Goal: Task Accomplishment & Management: Use online tool/utility

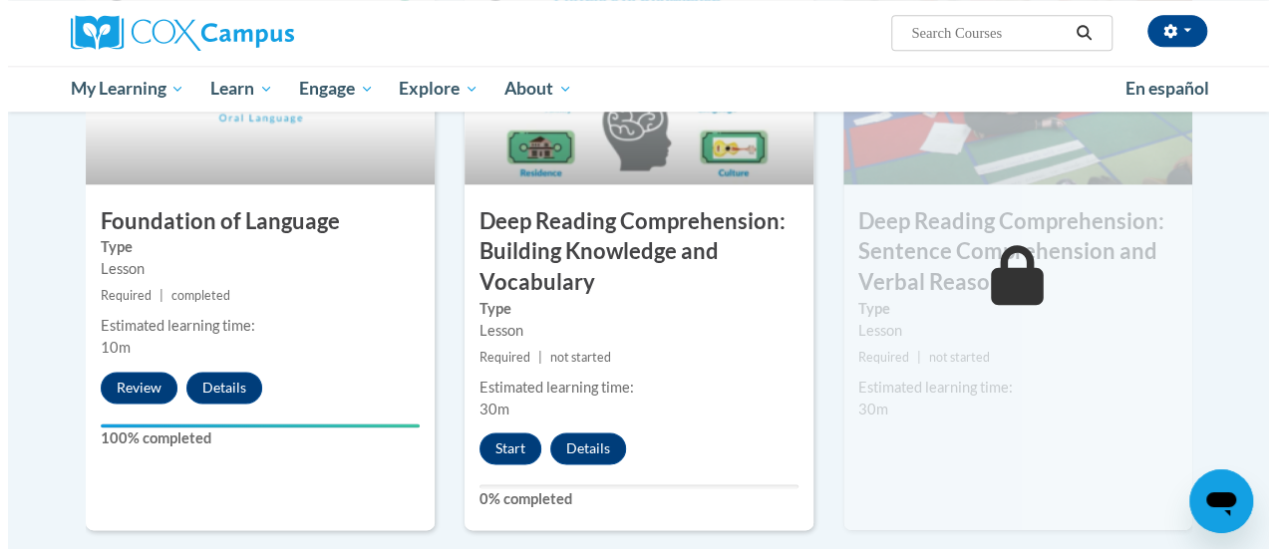
scroll to position [1056, 0]
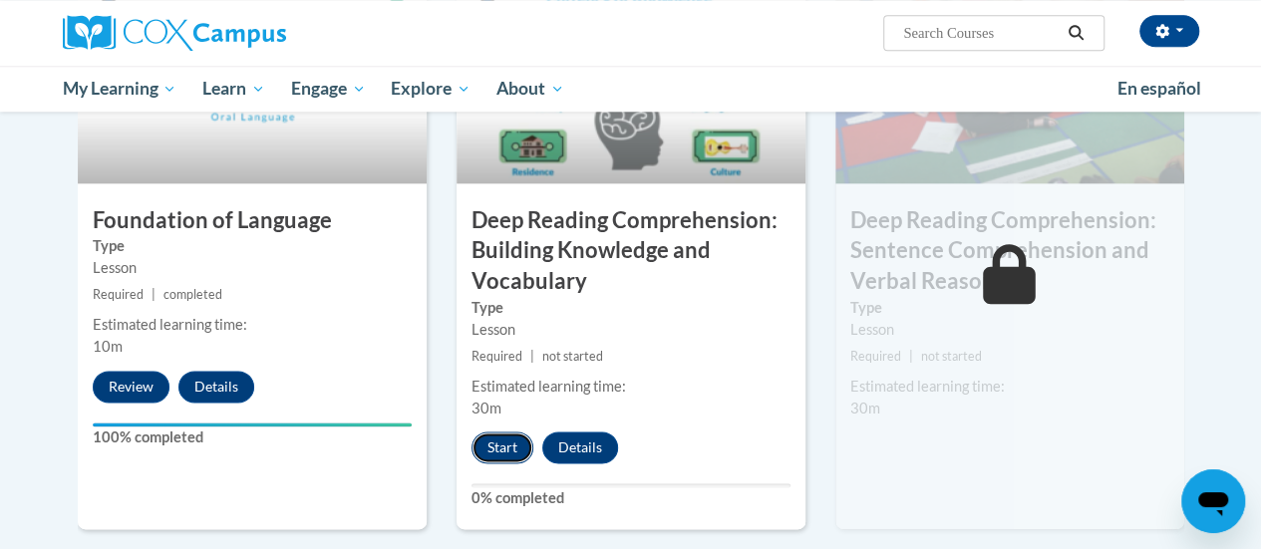
click at [499, 448] on button "Start" at bounding box center [502, 448] width 62 height 32
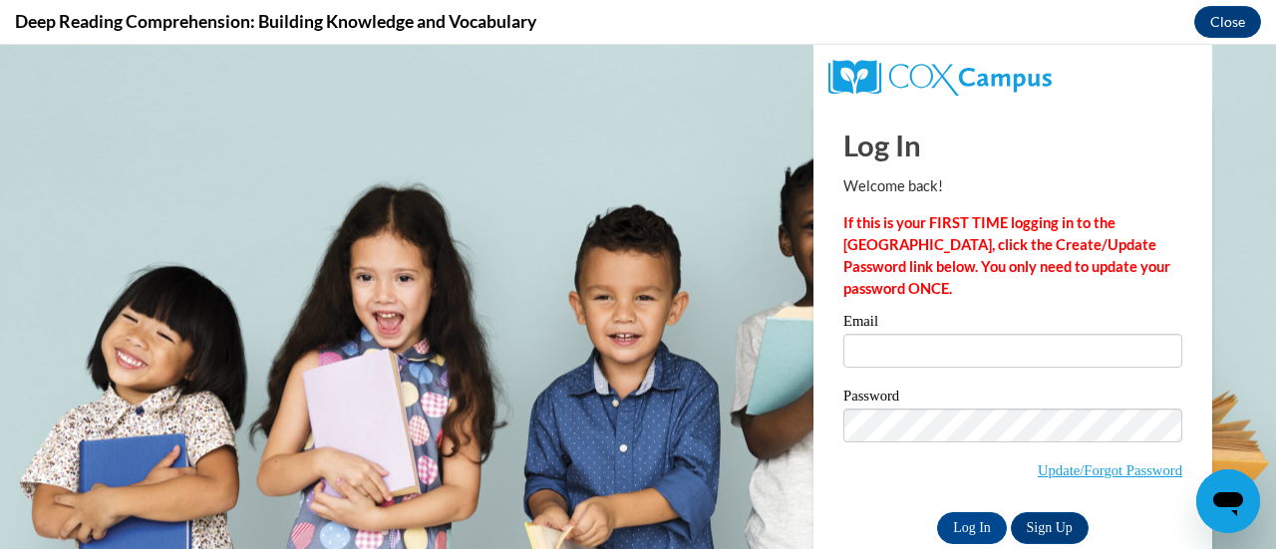
scroll to position [0, 0]
click at [932, 351] on input "Email" at bounding box center [1012, 351] width 339 height 34
type input "[EMAIL_ADDRESS][DOMAIN_NAME]"
click at [957, 524] on input "Log In" at bounding box center [972, 528] width 70 height 32
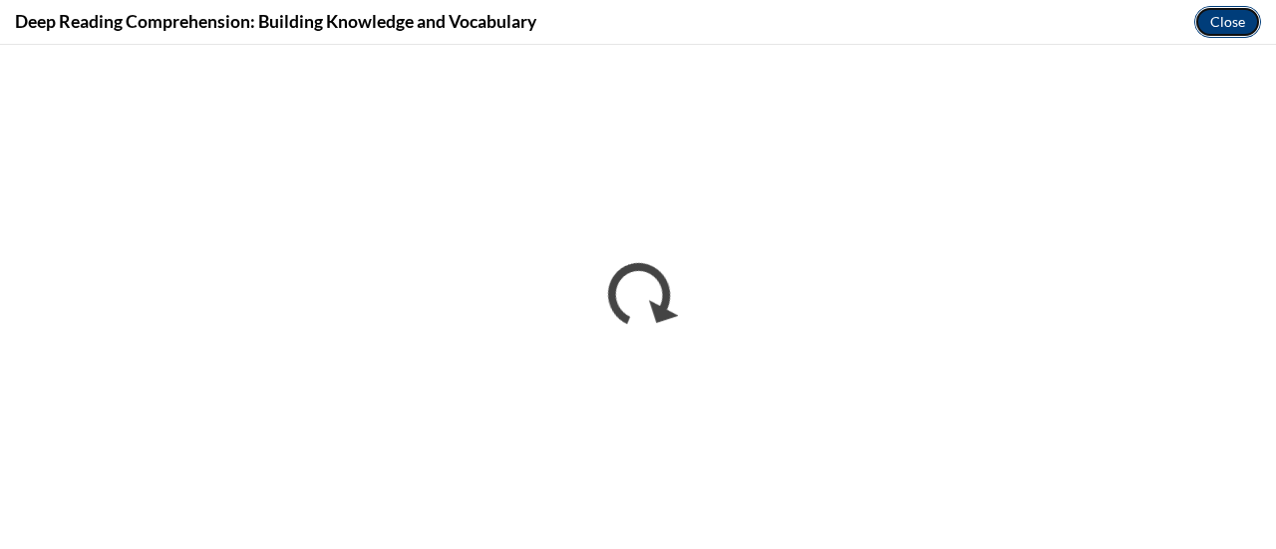
click at [1229, 27] on button "Close" at bounding box center [1227, 22] width 67 height 32
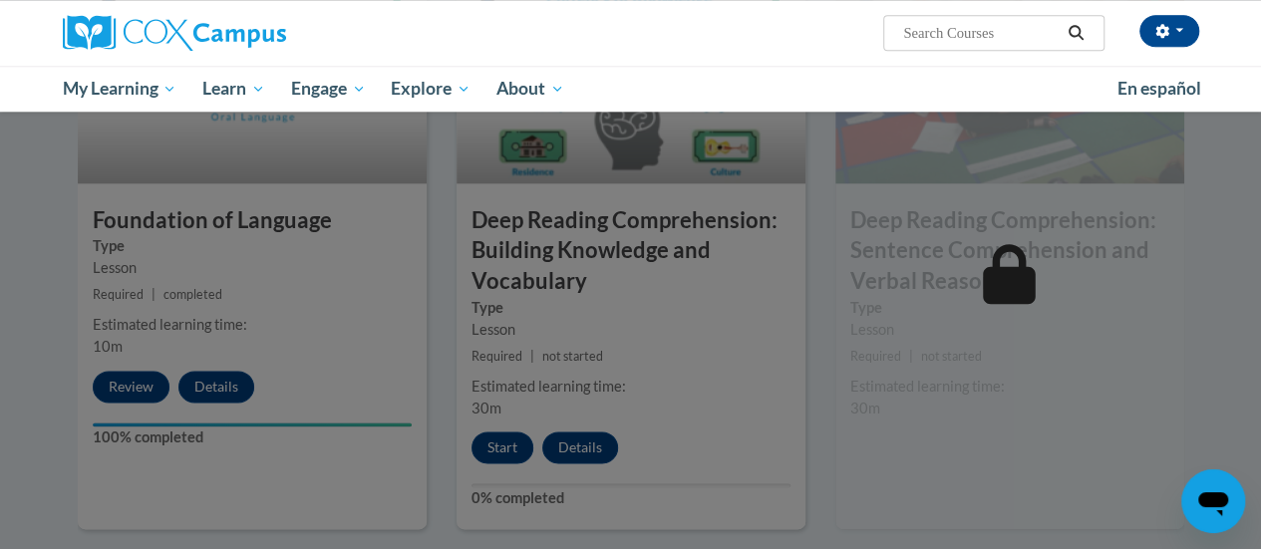
click at [503, 444] on div at bounding box center [630, 274] width 1261 height 549
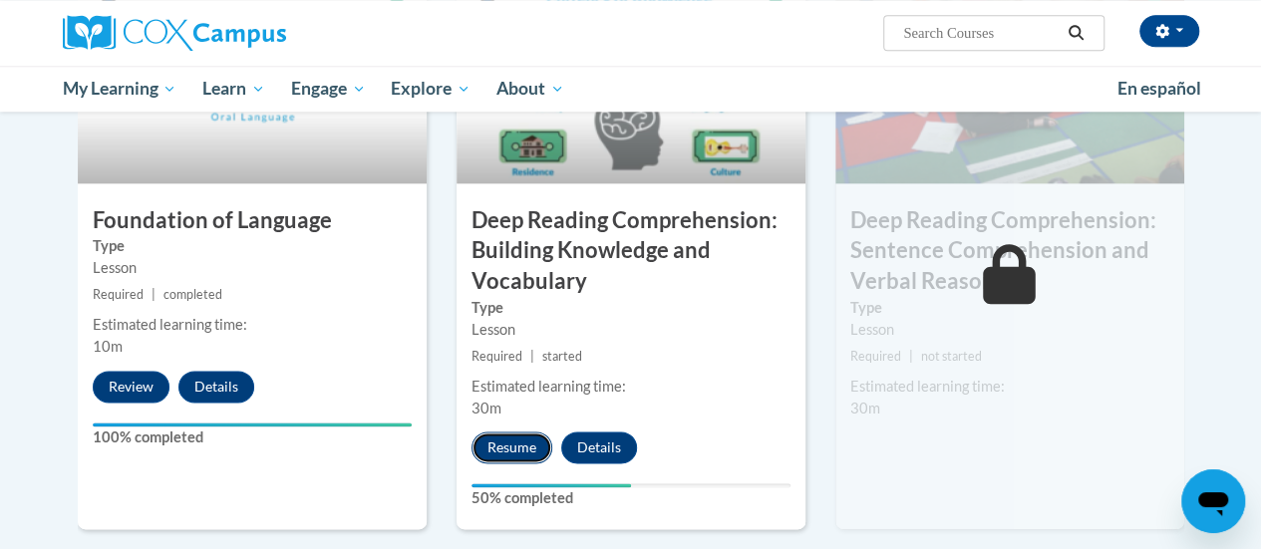
click at [507, 432] on button "Resume" at bounding box center [511, 448] width 81 height 32
